Goal: Transaction & Acquisition: Purchase product/service

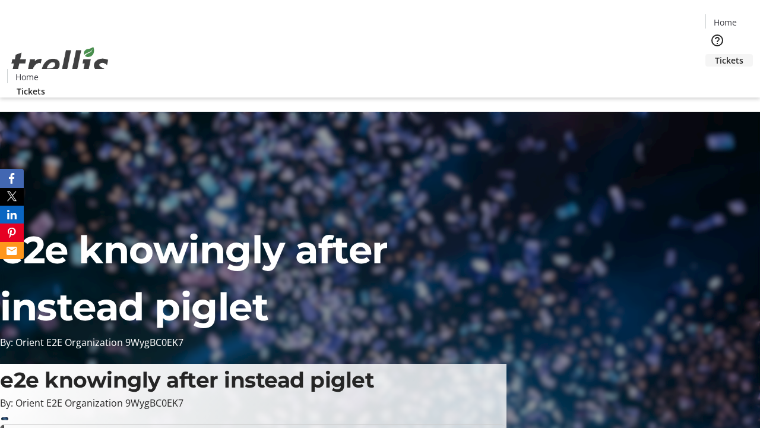
click at [715, 54] on span "Tickets" at bounding box center [729, 60] width 29 height 12
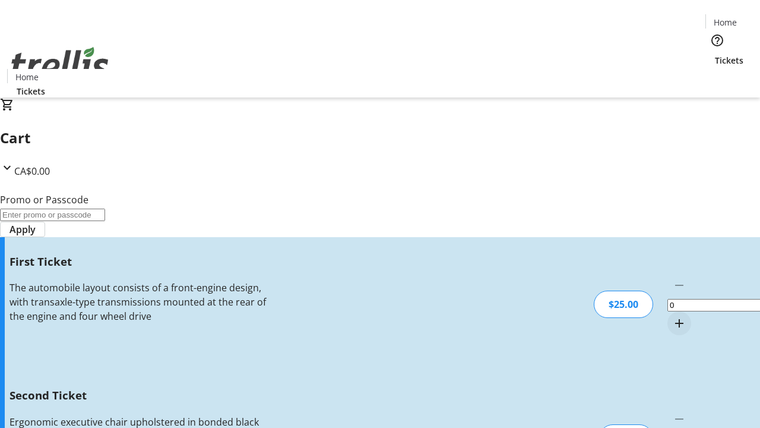
click at [672, 316] on mat-icon "Increment by one" at bounding box center [679, 323] width 14 height 14
type input "1"
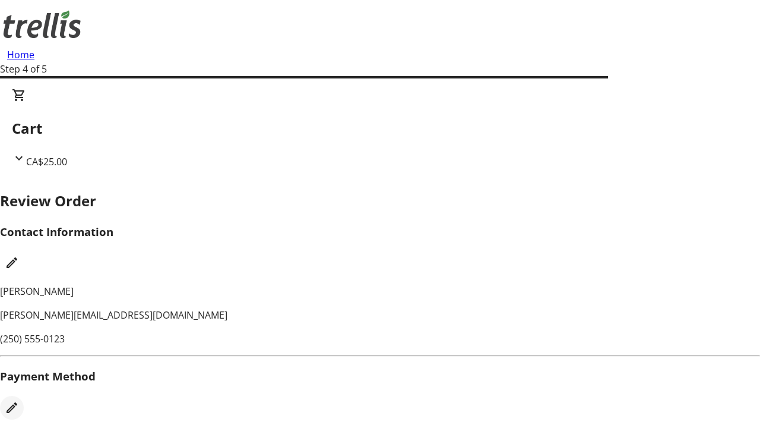
click at [19, 400] on mat-icon "Edit Payment Method" at bounding box center [12, 407] width 14 height 14
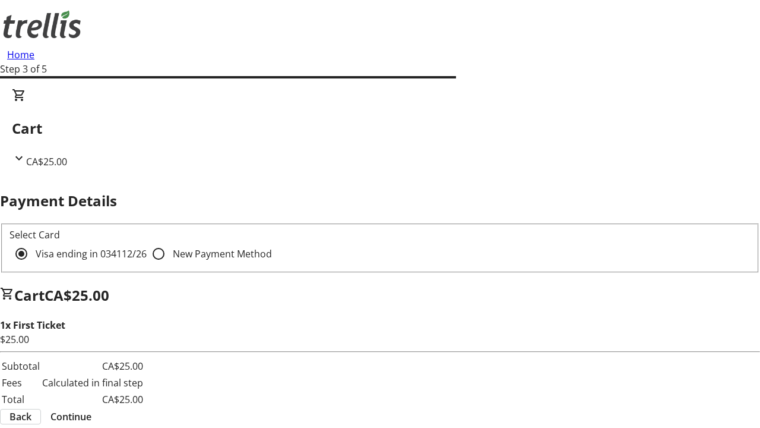
click at [147, 242] on input "New Payment Method" at bounding box center [159, 254] width 24 height 24
radio input "true"
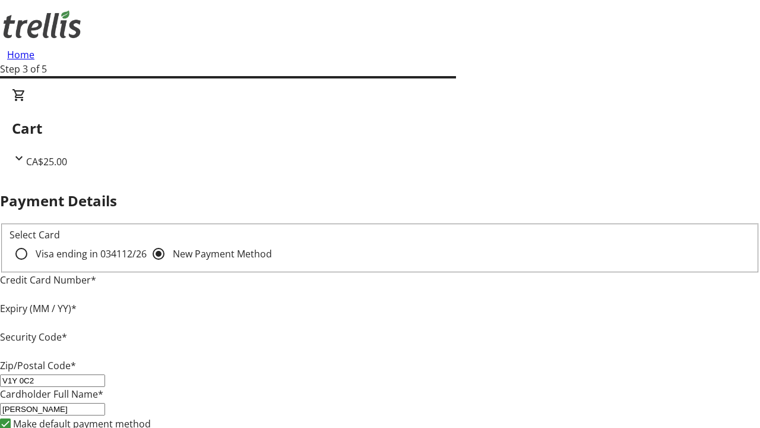
type input "V1Y 0C2"
